Goal: Task Accomplishment & Management: Use online tool/utility

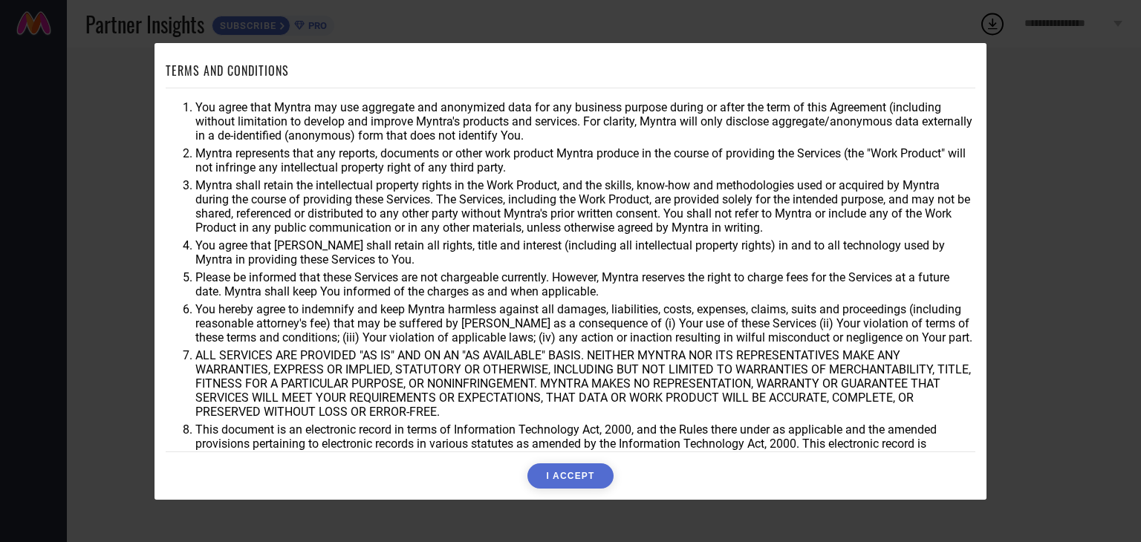
drag, startPoint x: 202, startPoint y: 99, endPoint x: 384, endPoint y: 169, distance: 195.0
click at [384, 169] on div "You agree that Myntra may use aggregate and anonymized data for any business pu…" at bounding box center [571, 269] width 810 height 363
click at [1045, 449] on div "TERMS AND CONDITIONS You agree that Myntra may use aggregate and anonymized dat…" at bounding box center [570, 271] width 1141 height 542
click at [990, 93] on div "TERMS AND CONDITIONS You agree that Myntra may use aggregate and anonymized dat…" at bounding box center [570, 271] width 1141 height 542
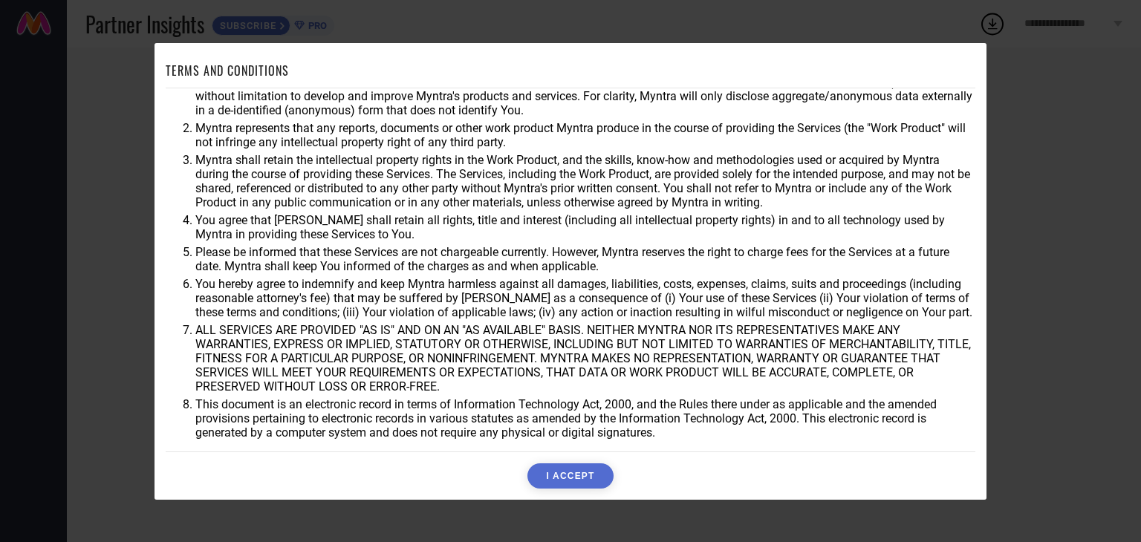
click at [574, 478] on button "I ACCEPT" at bounding box center [570, 476] width 85 height 25
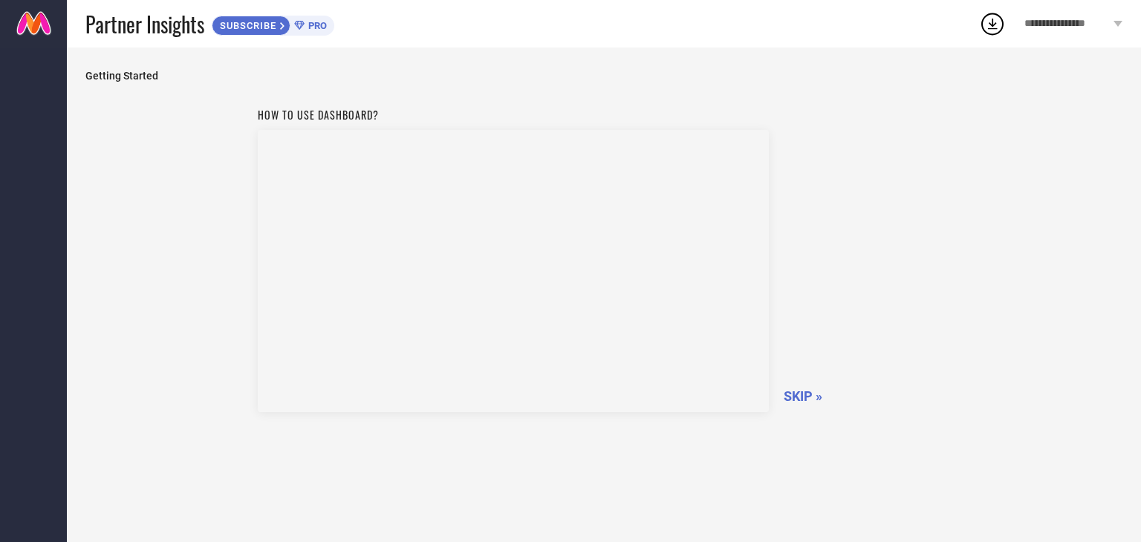
click at [808, 401] on span "SKIP »" at bounding box center [803, 397] width 39 height 16
